Goal: Navigation & Orientation: Find specific page/section

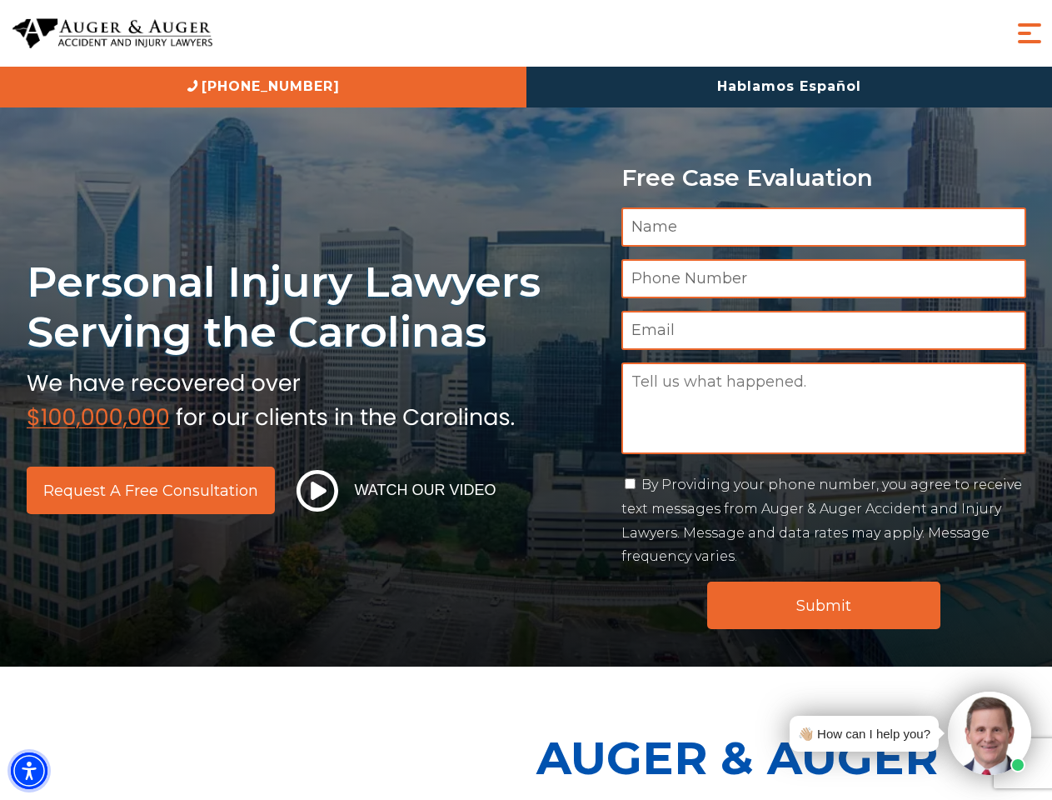
click at [29, 771] on img "Accessibility Menu" at bounding box center [29, 770] width 37 height 37
